Goal: Find specific page/section: Find specific page/section

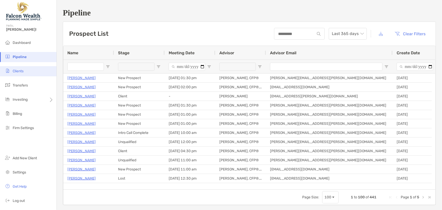
click at [18, 68] on li "Clients" at bounding box center [28, 71] width 56 height 10
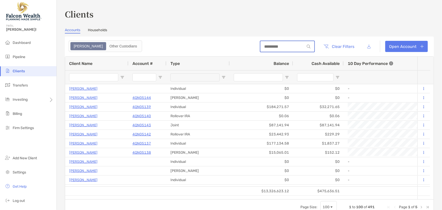
click at [287, 48] on input at bounding box center [282, 46] width 44 height 4
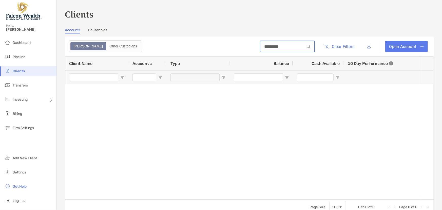
type input "**********"
